Goal: Task Accomplishment & Management: Manage account settings

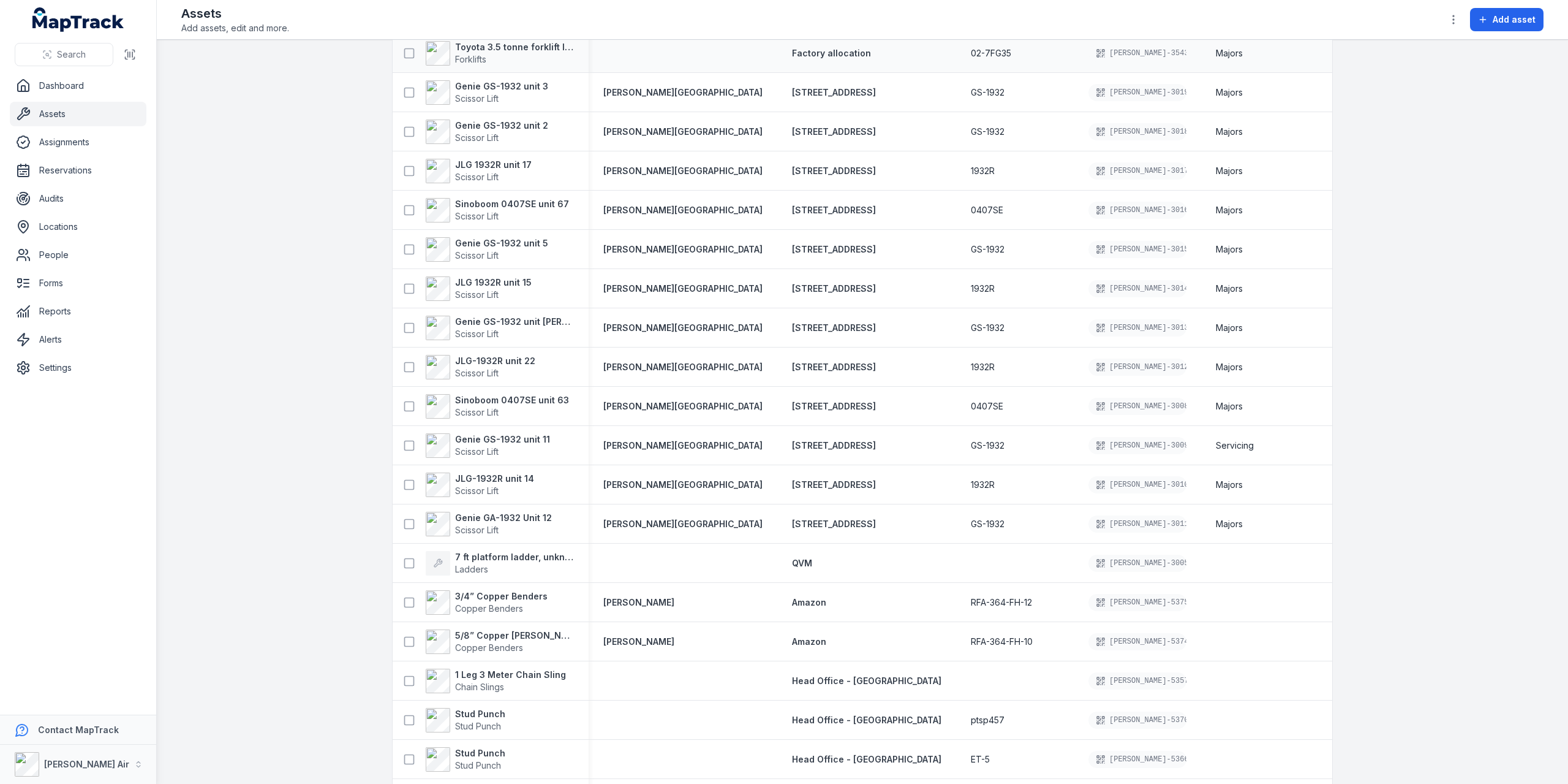
scroll to position [184, 0]
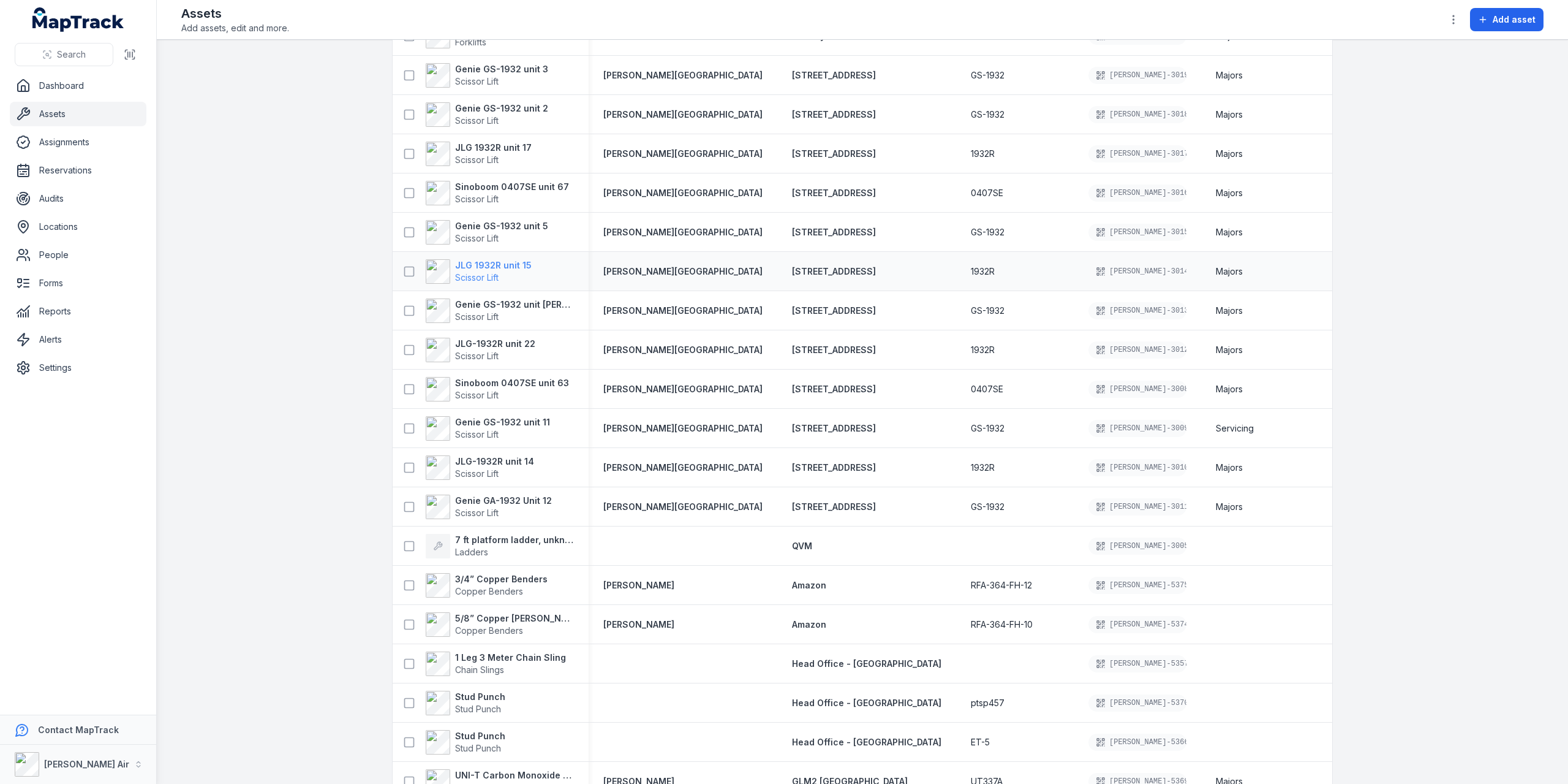
click at [468, 262] on strong "JLG 1932R unit 15" at bounding box center [493, 266] width 77 height 12
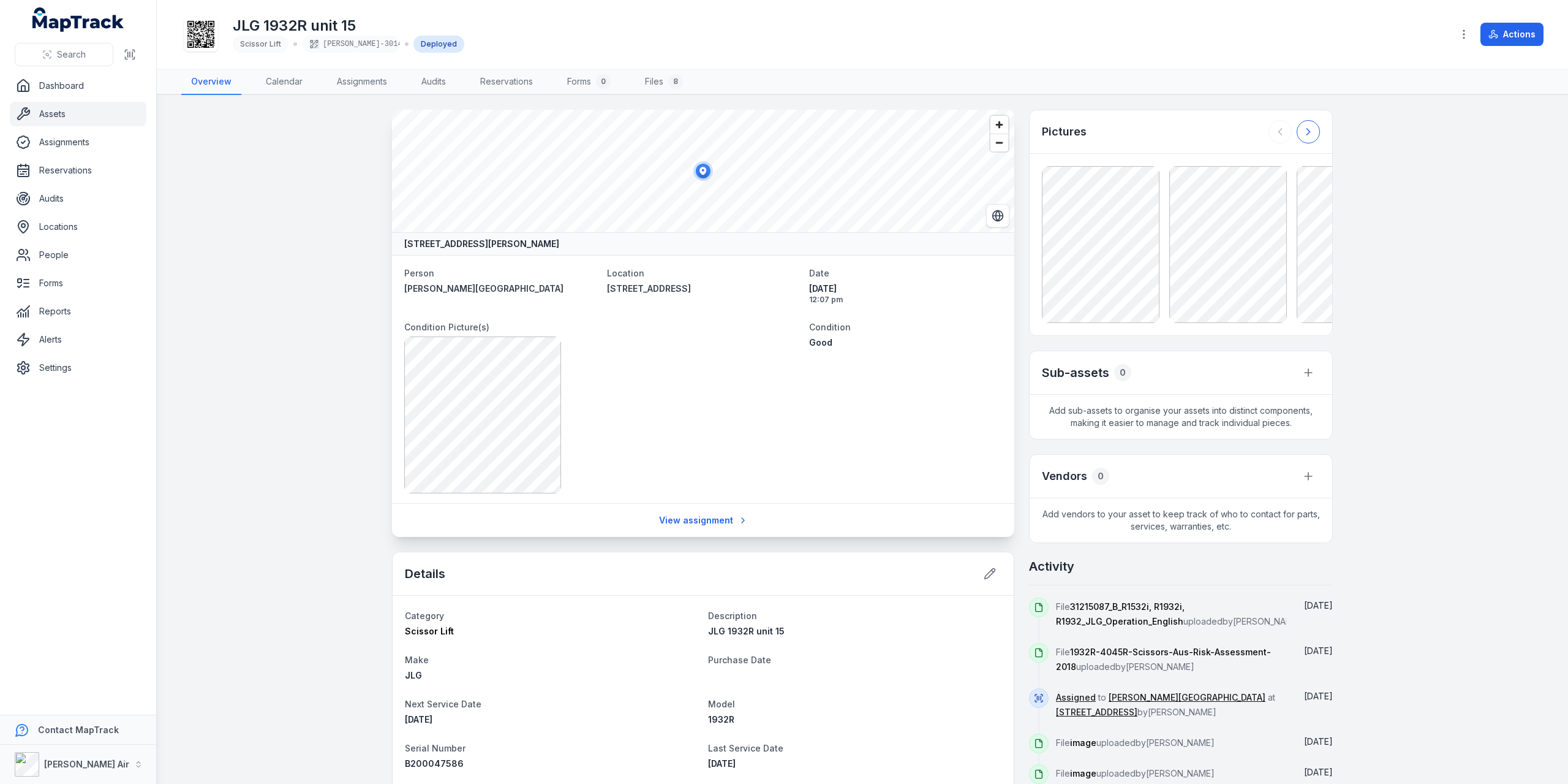
click at [1303, 134] on icon at bounding box center [1309, 132] width 12 height 12
click at [1303, 134] on div at bounding box center [1294, 132] width 51 height 23
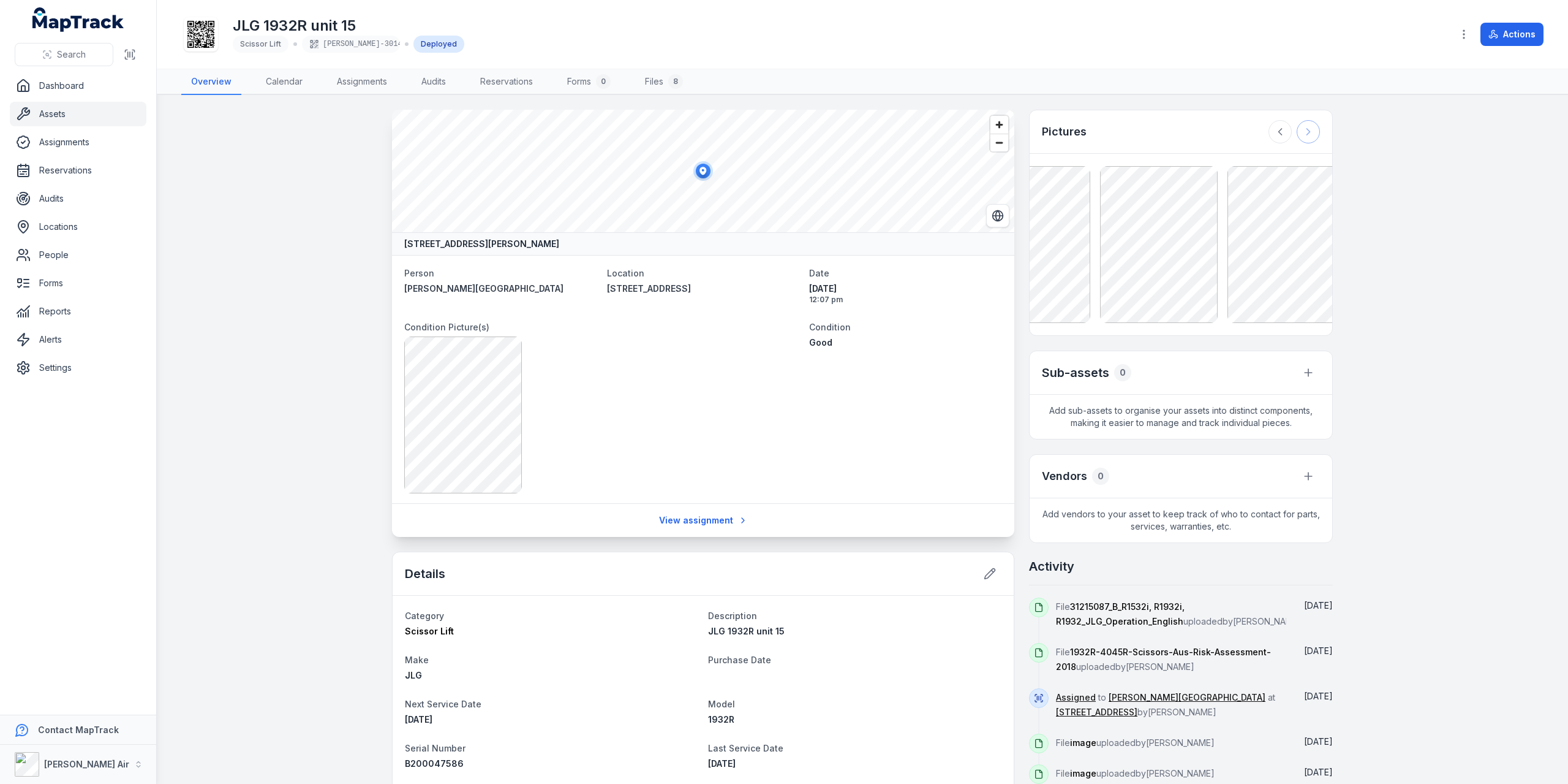
click at [1303, 134] on div at bounding box center [1294, 132] width 51 height 23
click at [657, 81] on link "Files 8" at bounding box center [664, 81] width 57 height 26
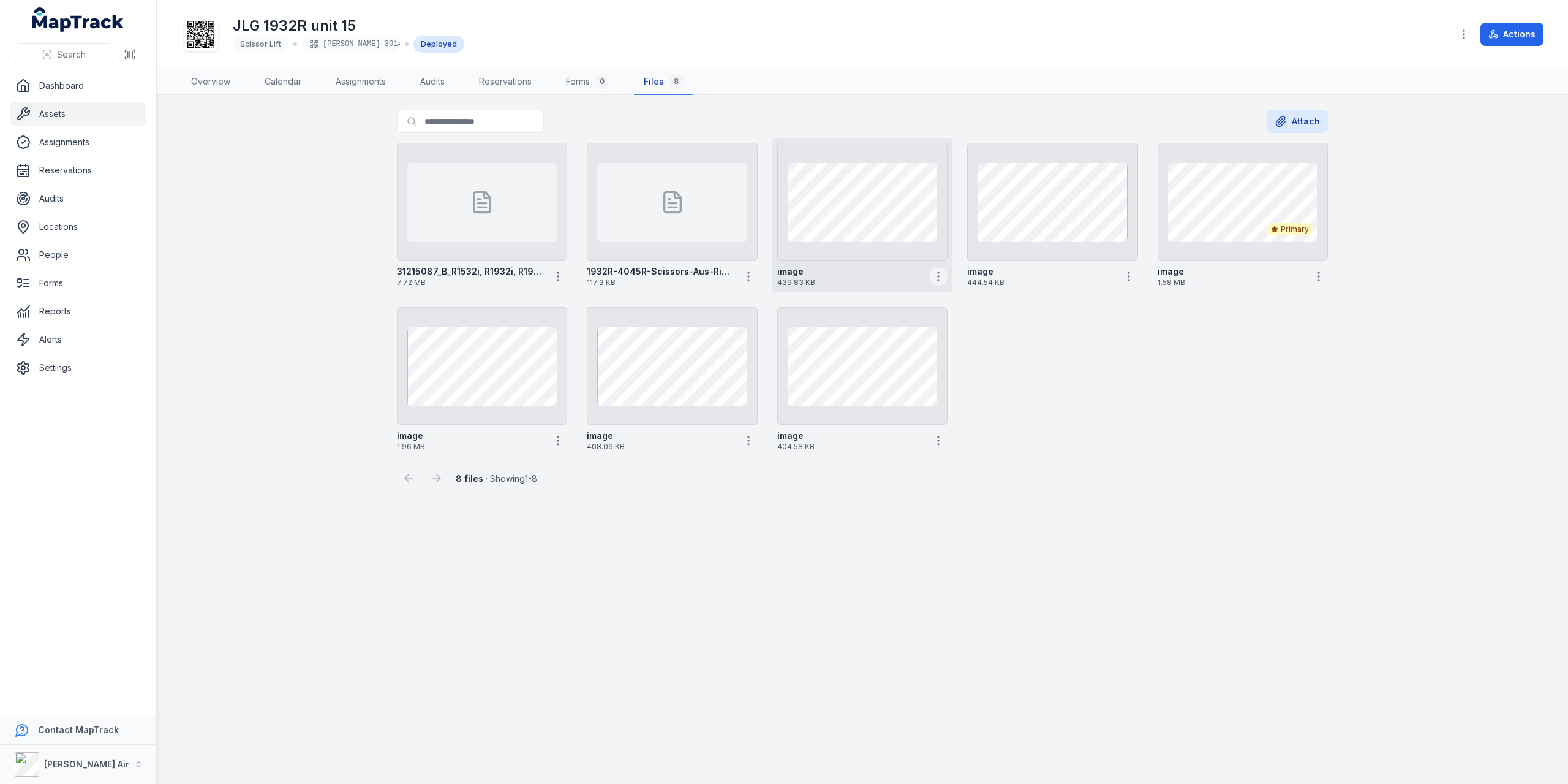
click at [936, 277] on icon "button" at bounding box center [938, 277] width 12 height 12
click at [866, 368] on div "Set as primary image" at bounding box center [873, 371] width 137 height 22
